Goal: Information Seeking & Learning: Learn about a topic

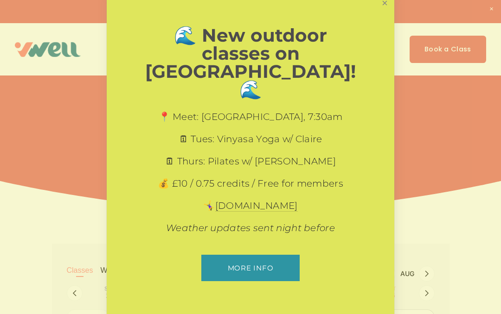
click at [384, 12] on link "Close" at bounding box center [385, 3] width 16 height 16
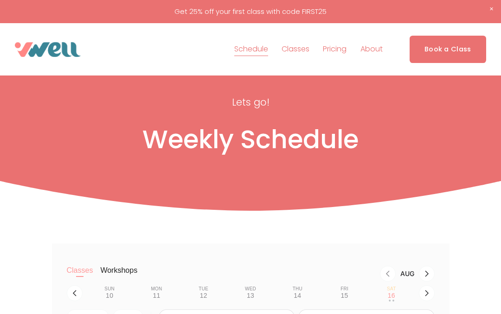
click at [0, 0] on span "FAQs" at bounding box center [0, 0] width 0 height 0
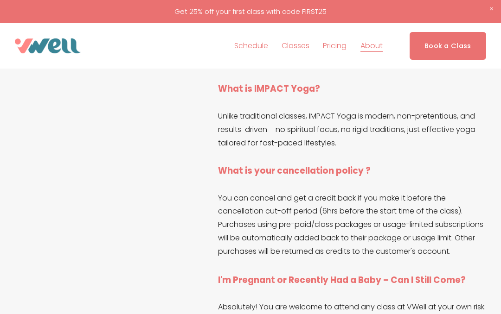
scroll to position [1522, 0]
click at [0, 0] on span "Yoga" at bounding box center [0, 0] width 0 height 0
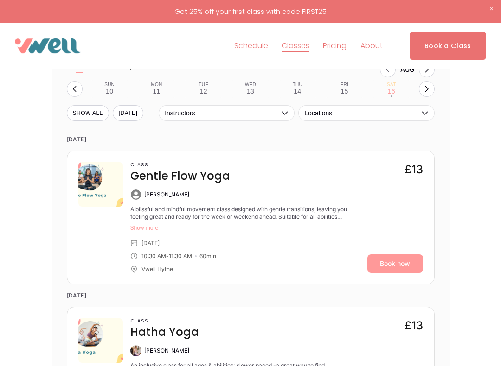
scroll to position [779, 0]
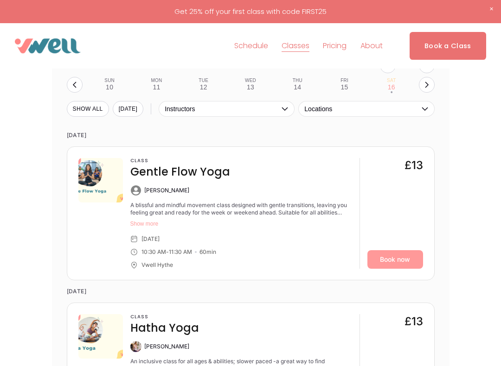
click at [149, 220] on button "Show more" at bounding box center [241, 223] width 222 height 7
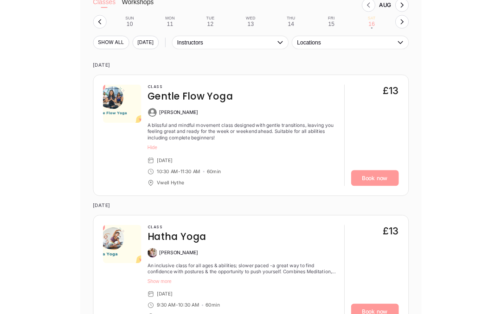
scroll to position [864, 0]
